Goal: Entertainment & Leisure: Browse casually

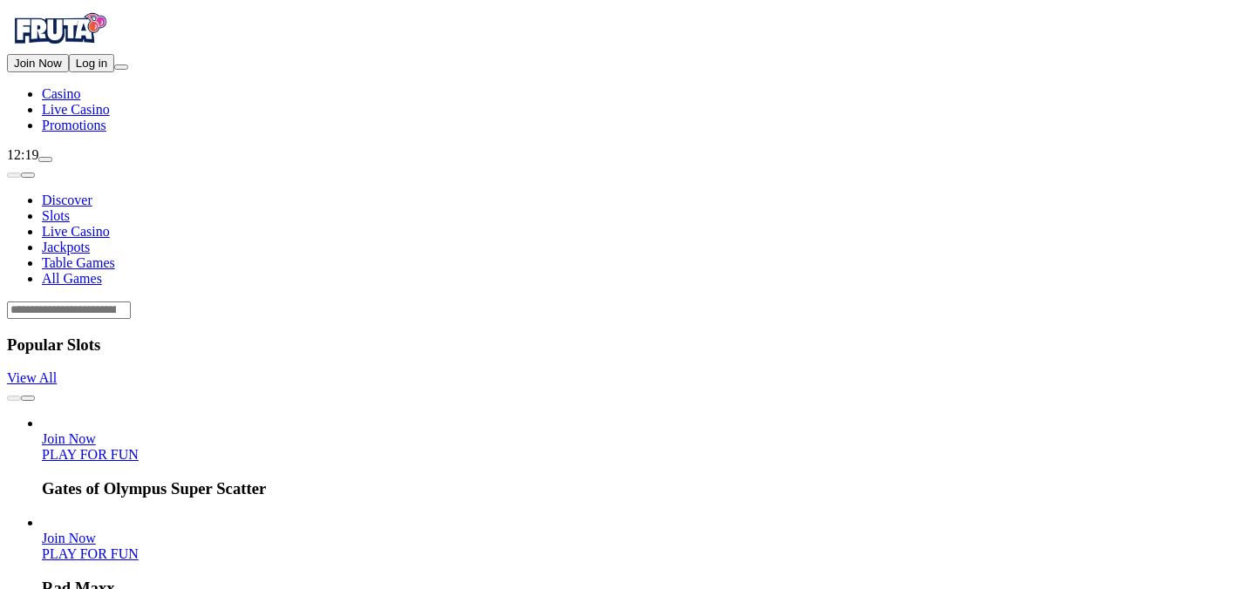
drag, startPoint x: 0, startPoint y: 0, endPoint x: 56, endPoint y: 190, distance: 198.1
click at [69, 72] on button "Log in" at bounding box center [91, 63] width 45 height 18
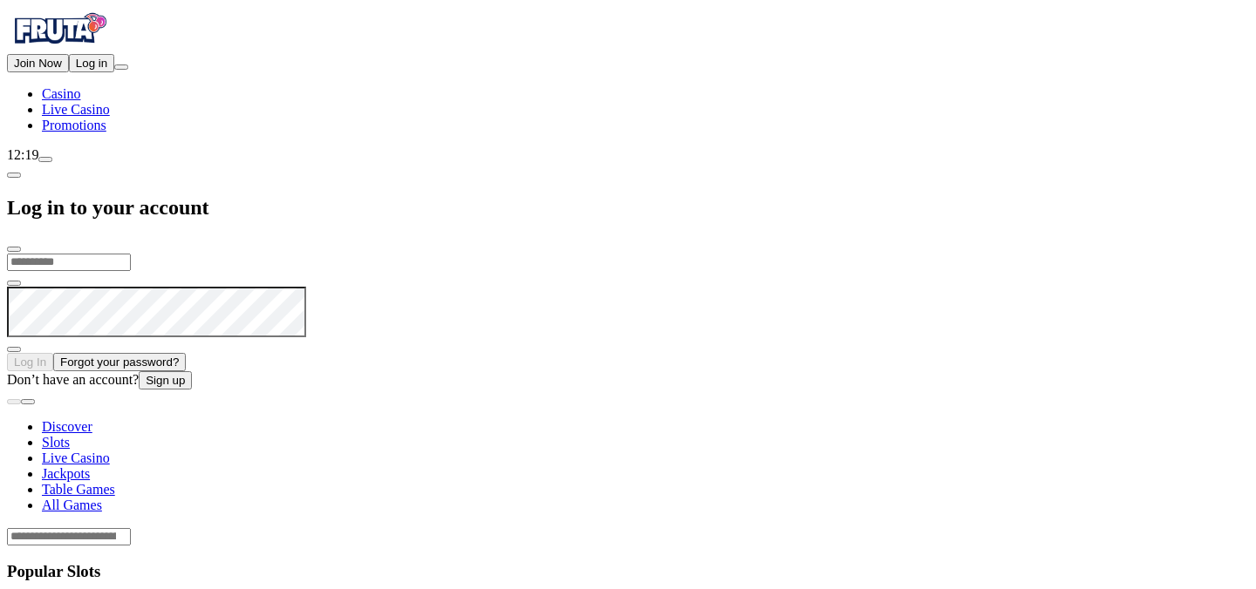
click at [131, 254] on input "email" at bounding box center [69, 262] width 124 height 17
type input "**********"
click at [7, 353] on button "Log In" at bounding box center [30, 362] width 46 height 18
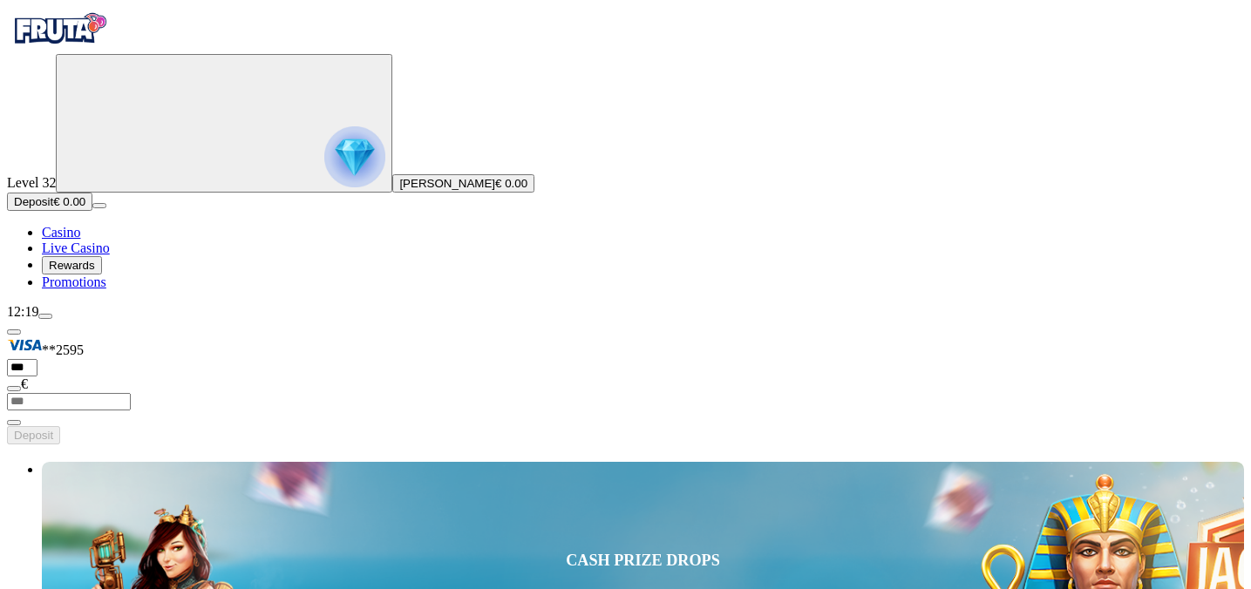
click at [324, 187] on img "Primary" at bounding box center [354, 156] width 61 height 61
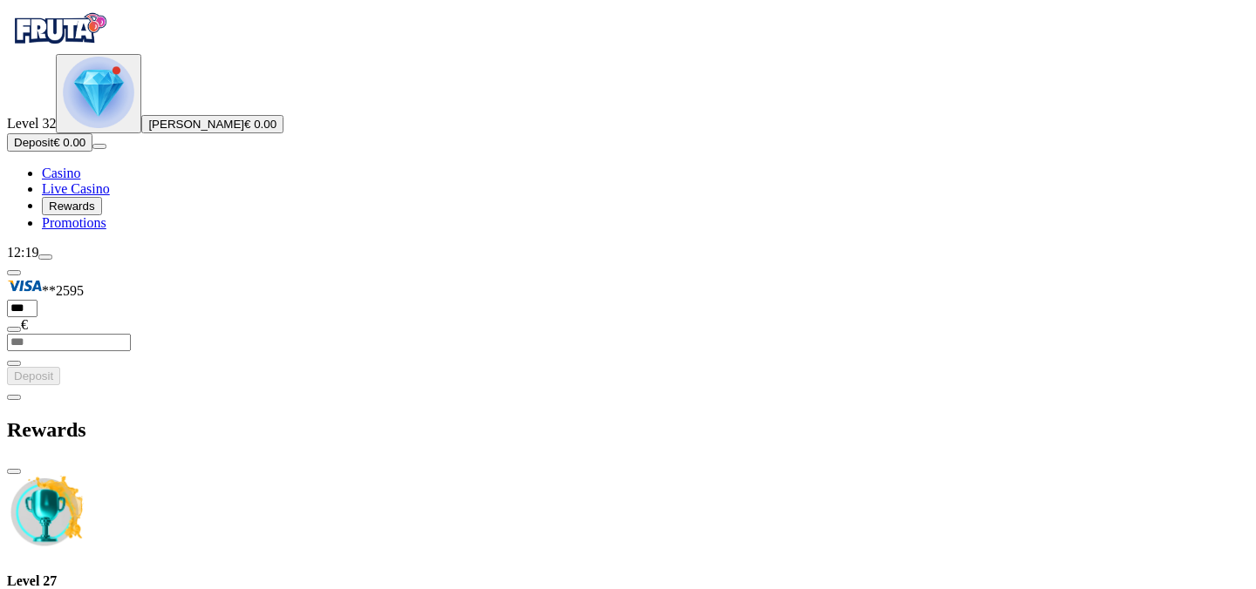
click at [14, 472] on span "close icon" at bounding box center [14, 472] width 0 height 0
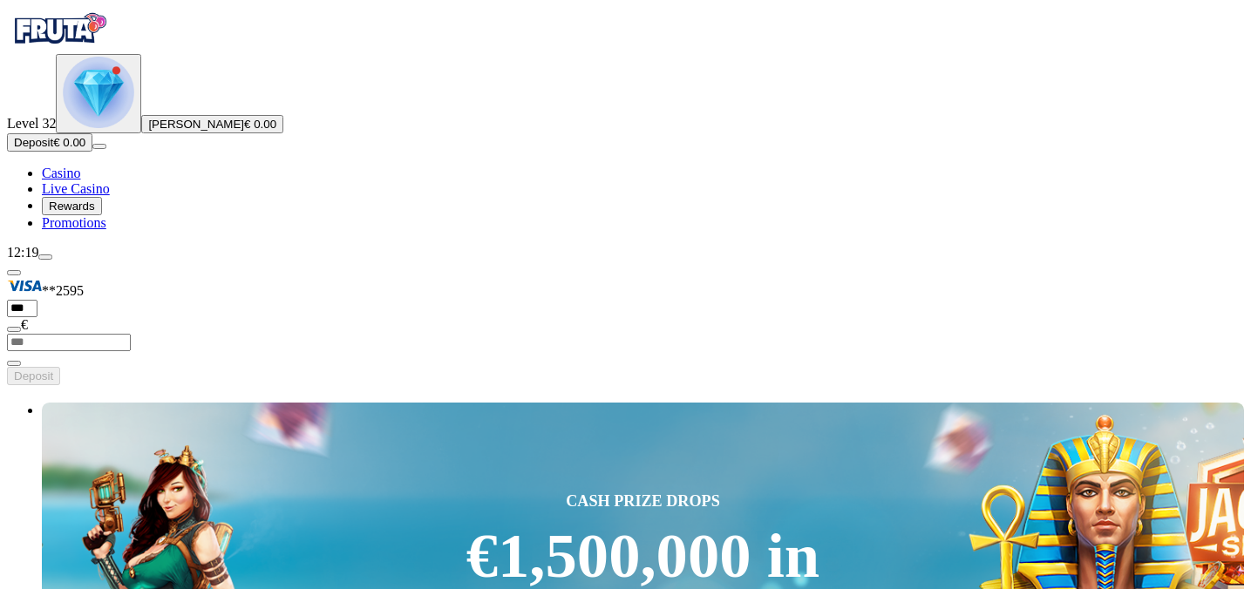
click at [52, 260] on button "menu" at bounding box center [45, 257] width 14 height 5
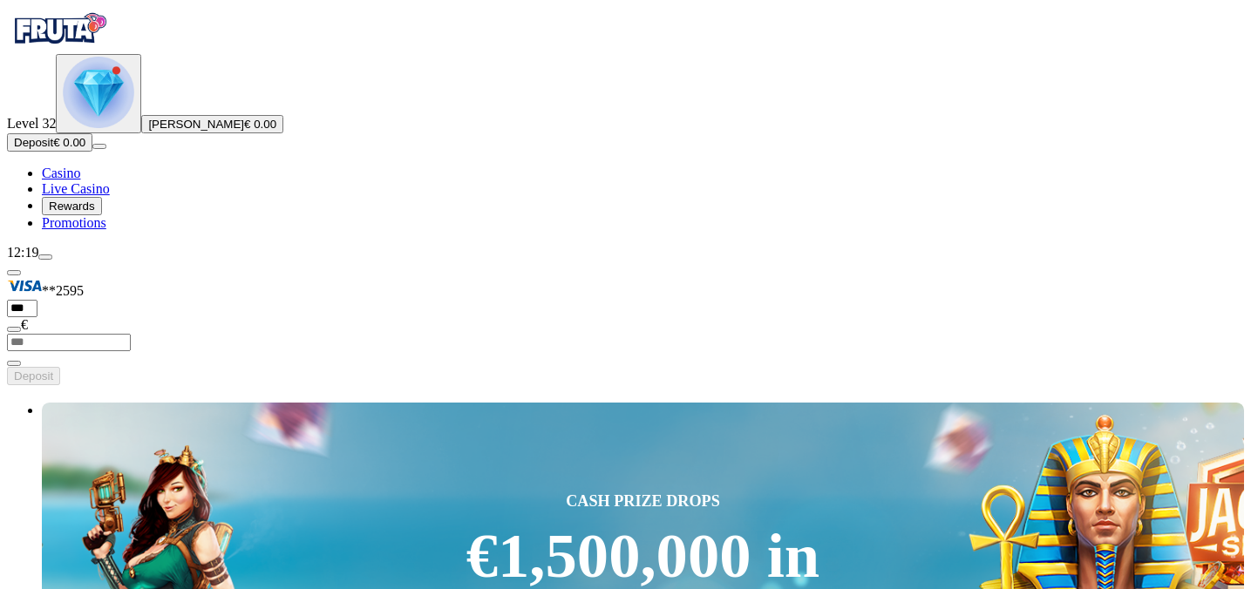
click at [71, 128] on img "Primary" at bounding box center [98, 92] width 71 height 71
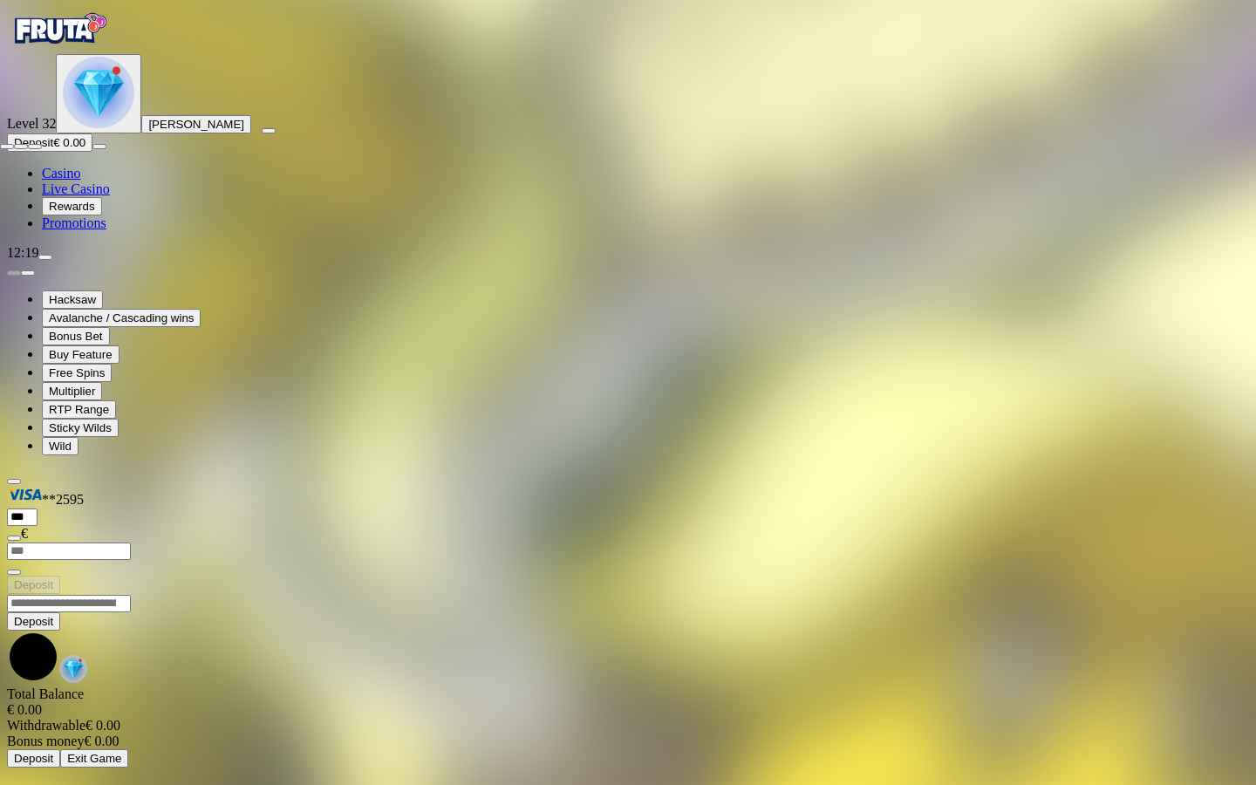
click at [35, 146] on span "fullscreen-exit icon" at bounding box center [35, 146] width 0 height 0
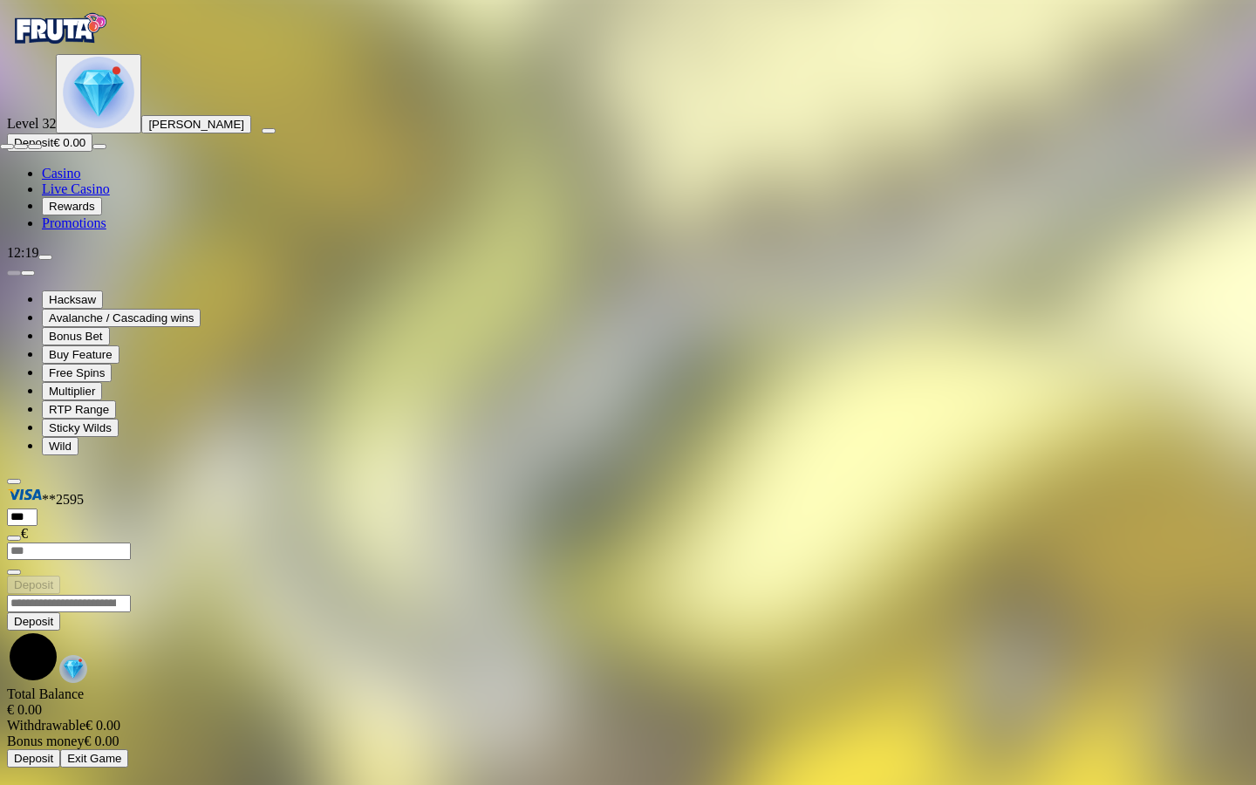
click at [35, 146] on span "fullscreen-exit icon" at bounding box center [35, 146] width 0 height 0
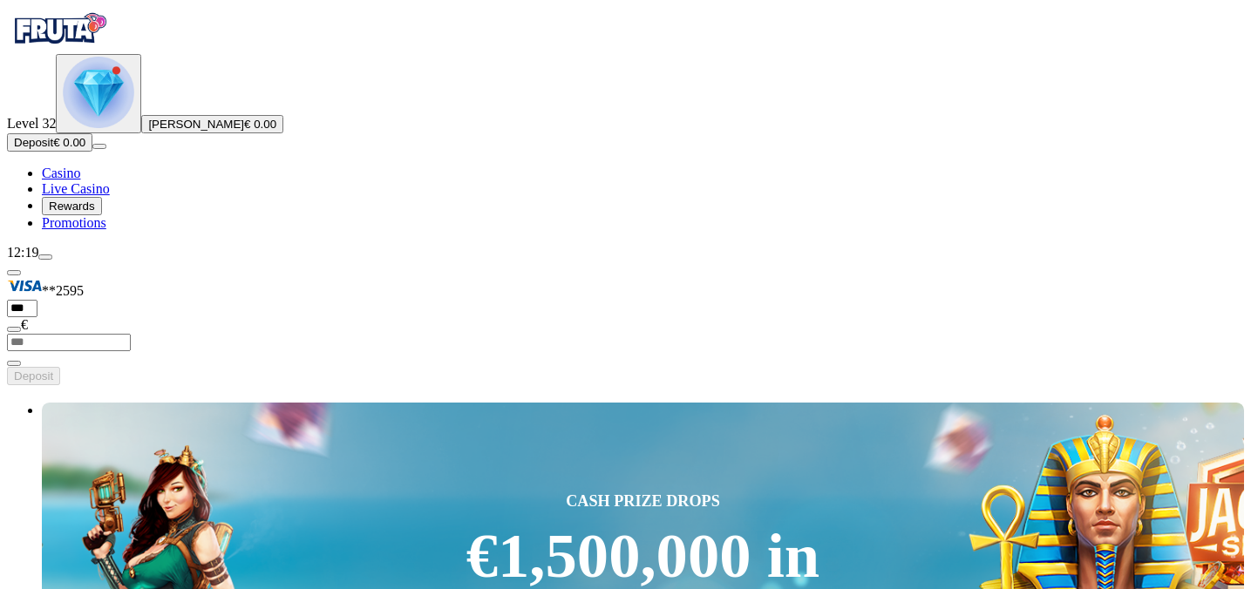
click at [96, 128] on img "Primary" at bounding box center [98, 92] width 71 height 71
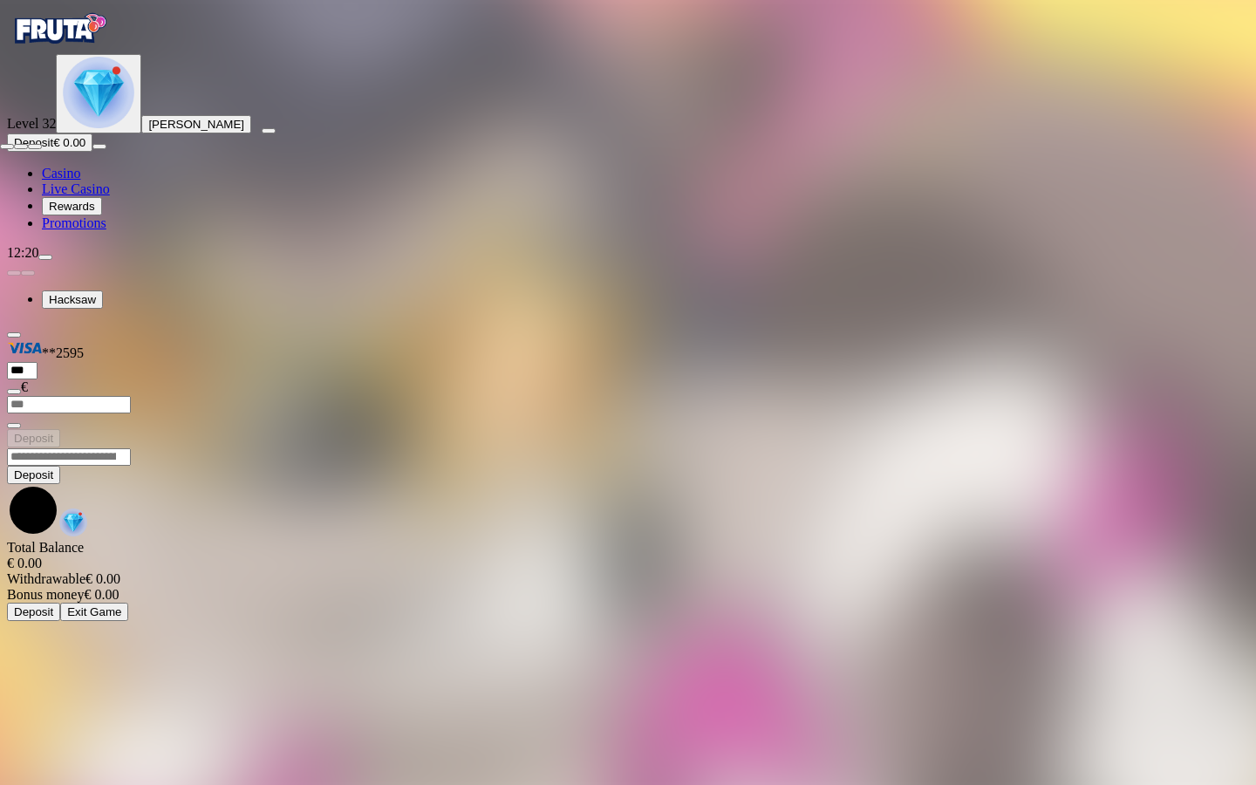
click at [35, 146] on span "fullscreen-exit icon" at bounding box center [35, 146] width 0 height 0
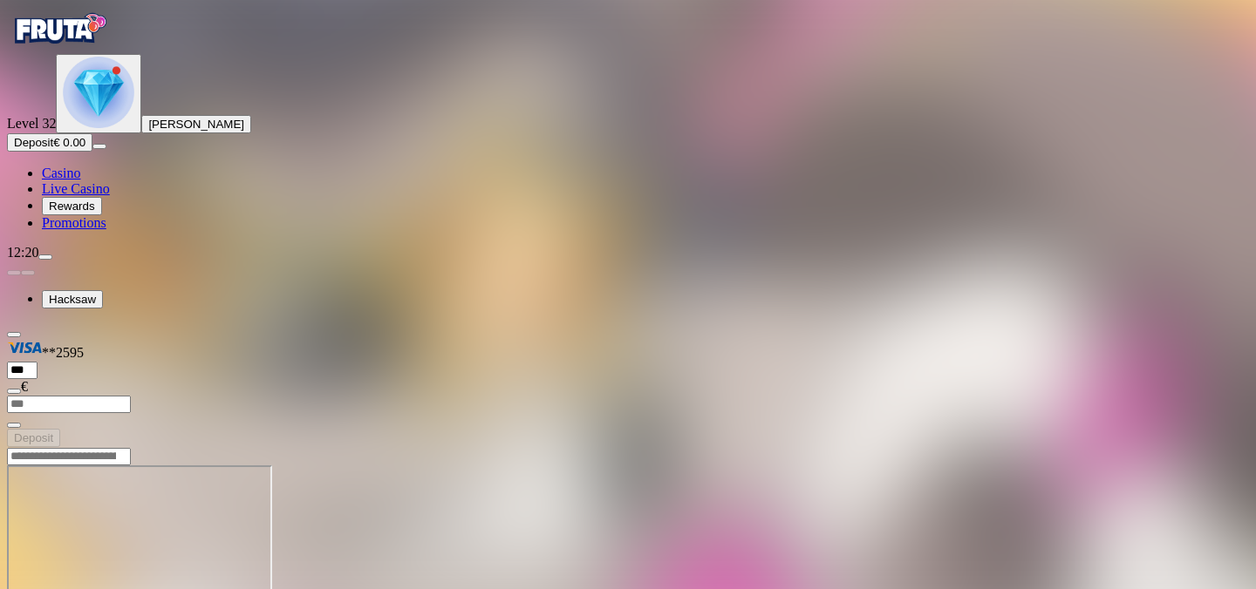
click at [81, 128] on img "Primary" at bounding box center [98, 92] width 71 height 71
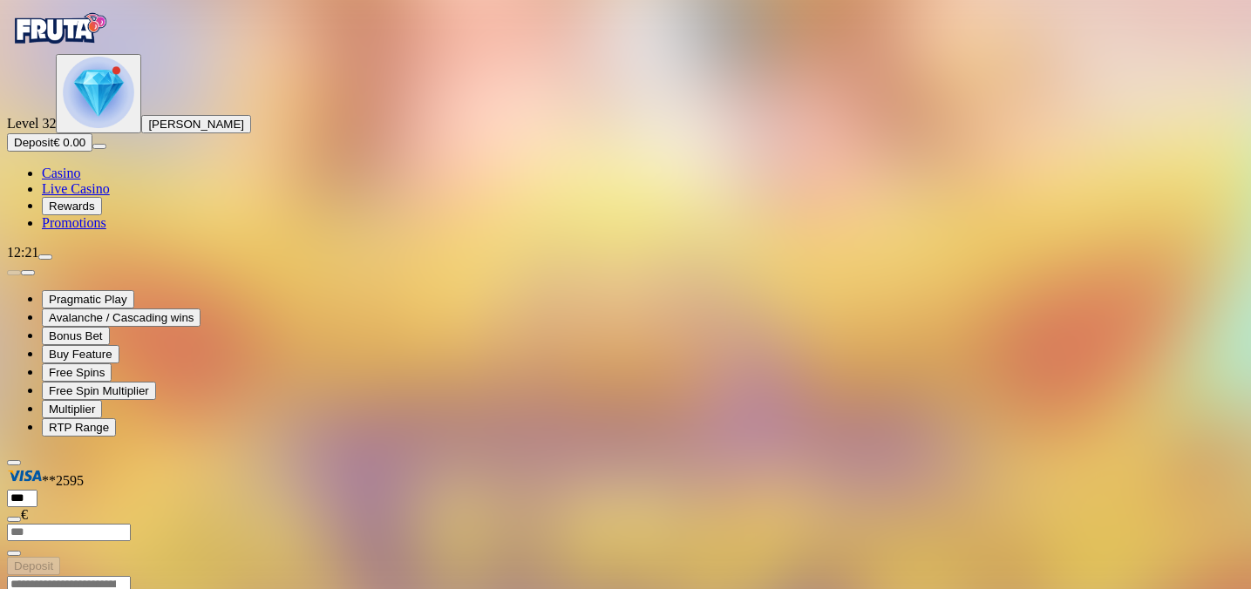
click at [63, 131] on div "Primary" at bounding box center [98, 94] width 71 height 74
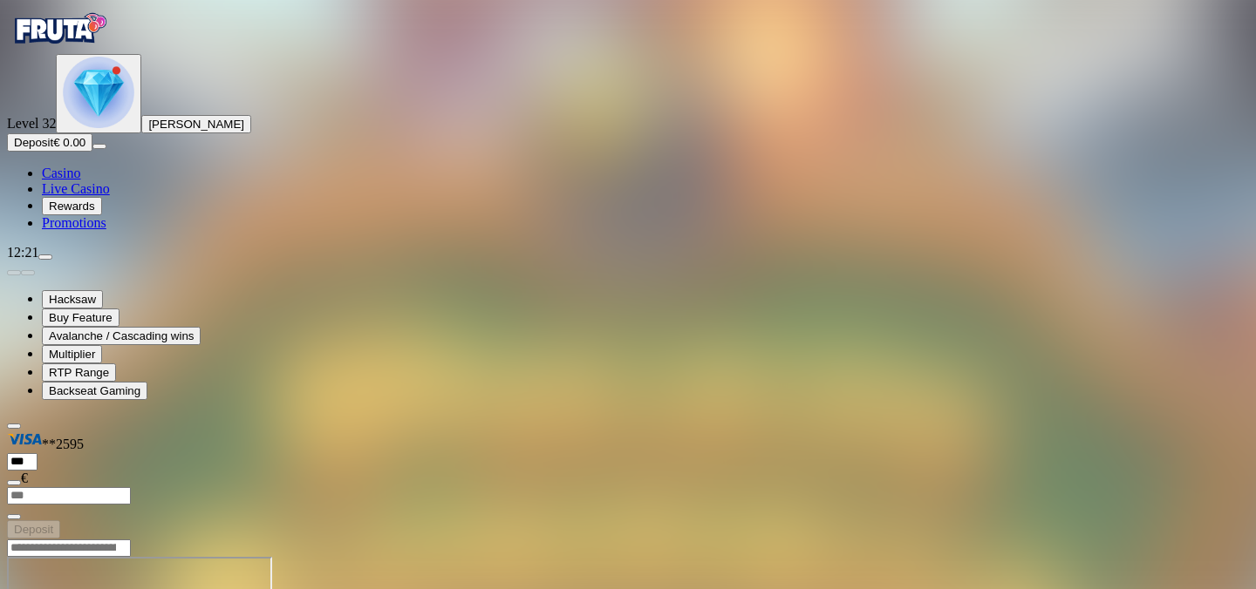
click at [110, 128] on img "Primary" at bounding box center [98, 92] width 71 height 71
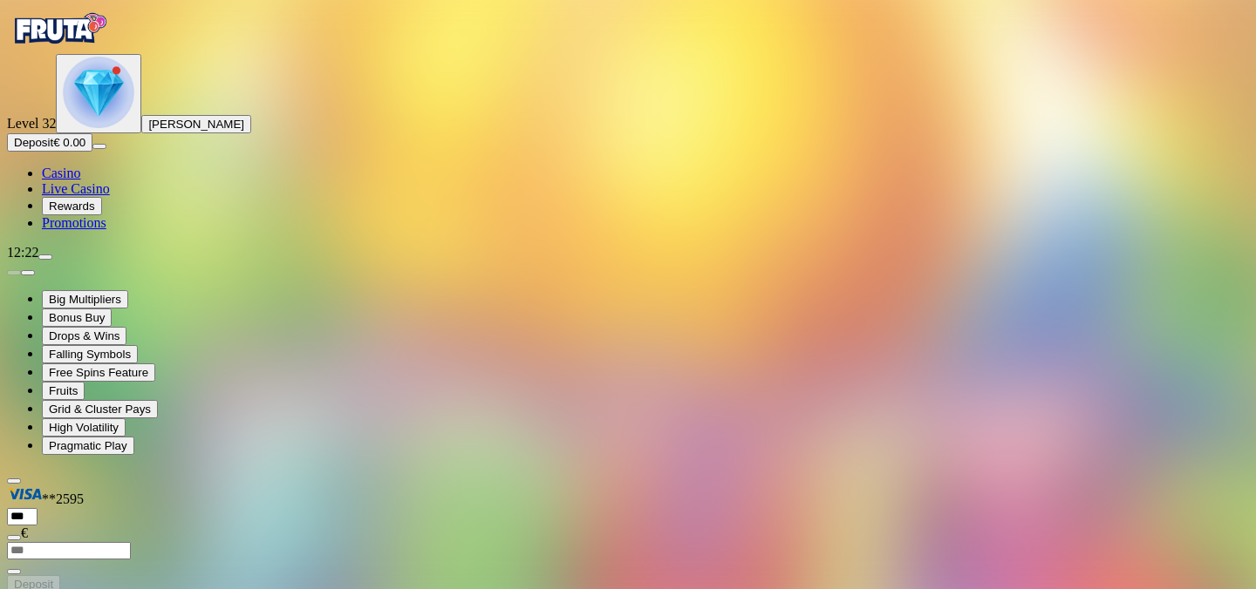
click at [111, 128] on img "Primary" at bounding box center [98, 92] width 71 height 71
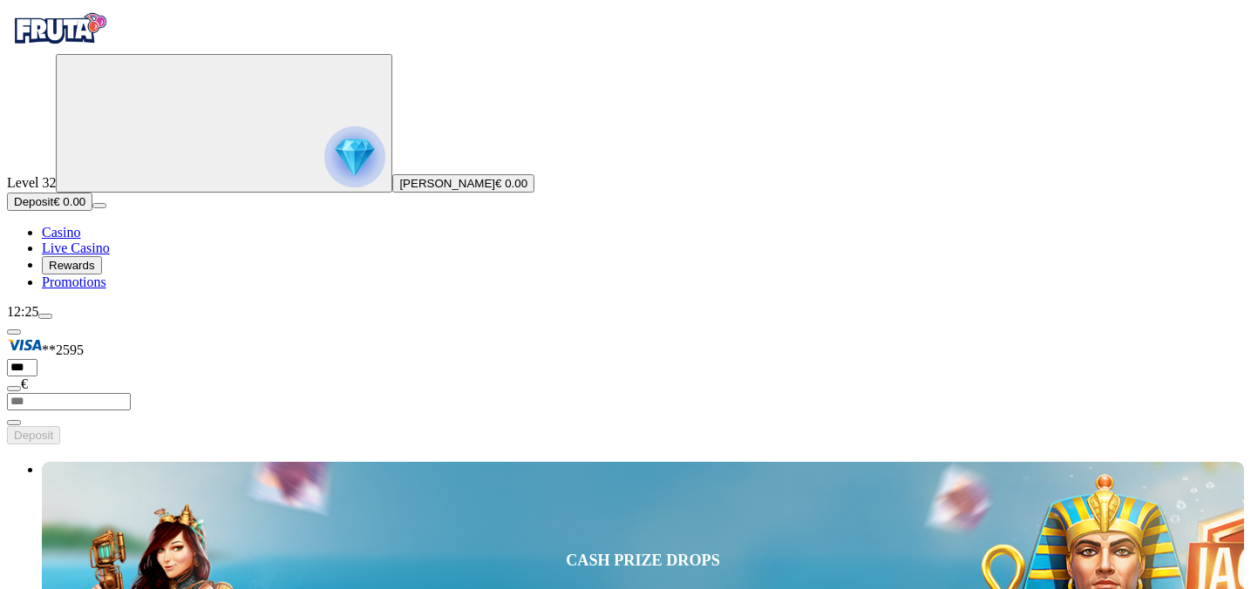
click at [45, 317] on span "menu icon" at bounding box center [45, 317] width 0 height 0
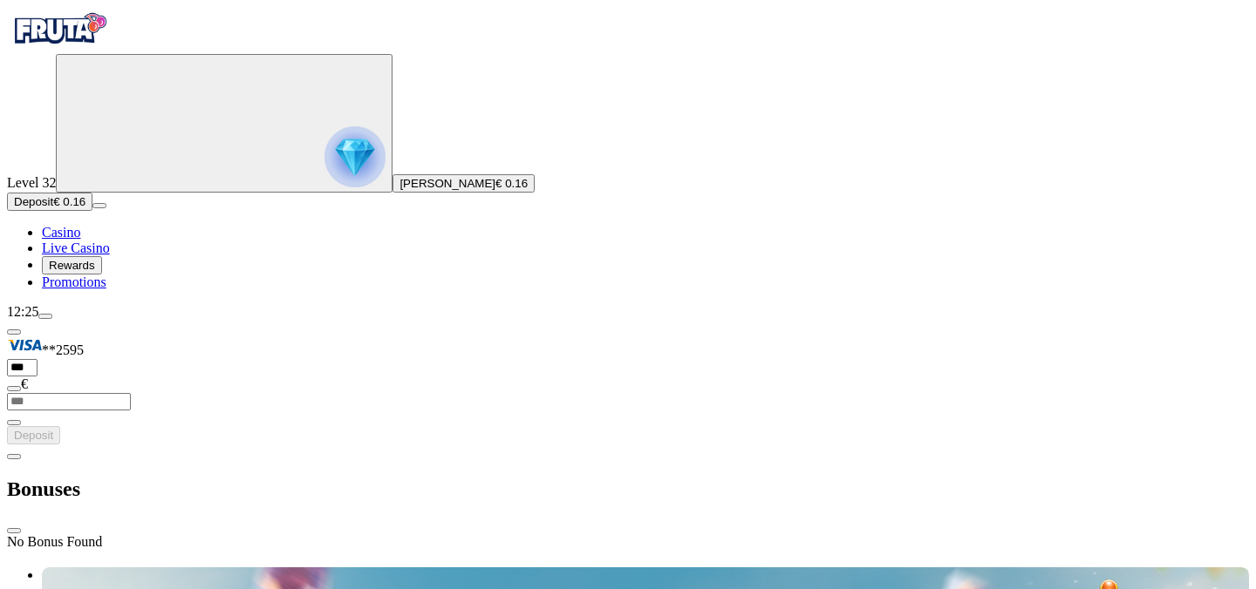
click at [487, 445] on div "Bonuses" at bounding box center [628, 490] width 1242 height 90
click at [45, 317] on span "menu icon" at bounding box center [45, 317] width 0 height 0
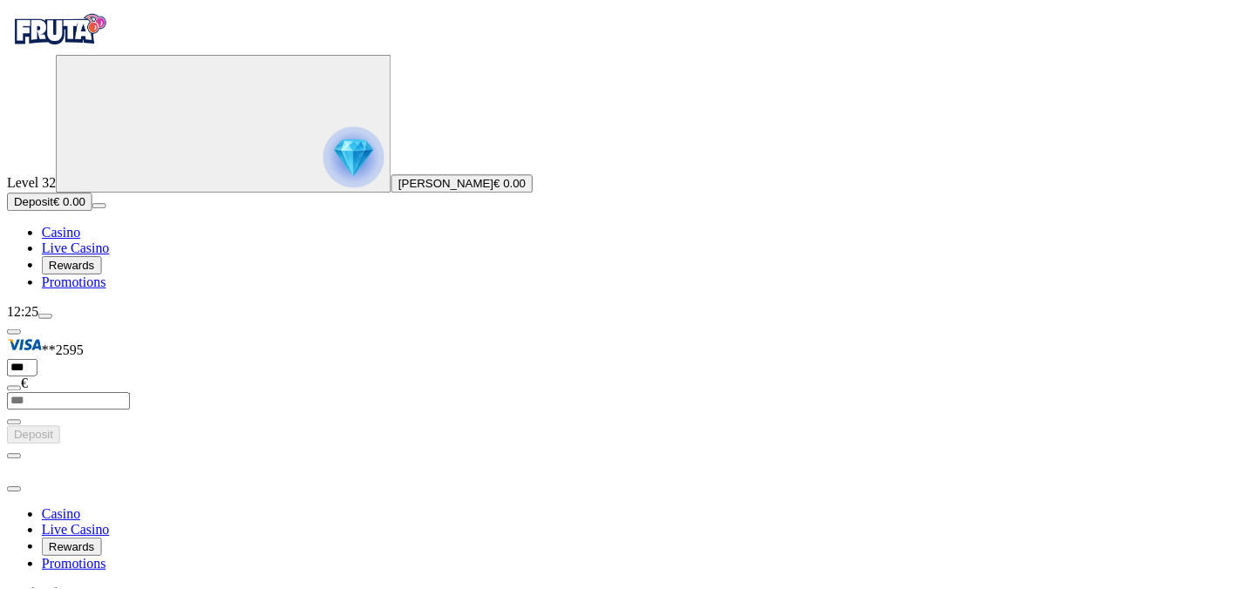
scroll to position [31, 0]
